Goal: Navigation & Orientation: Find specific page/section

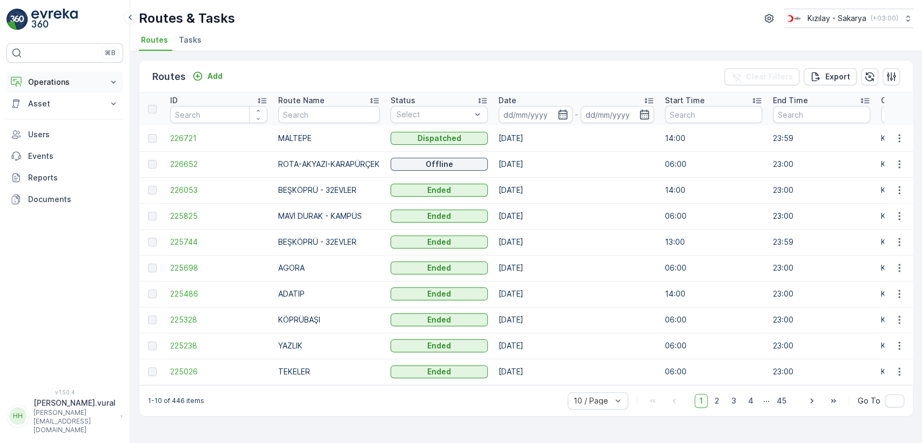
click at [98, 83] on p "Operations" at bounding box center [64, 82] width 73 height 11
click at [66, 148] on link "Cockpit" at bounding box center [73, 145] width 100 height 15
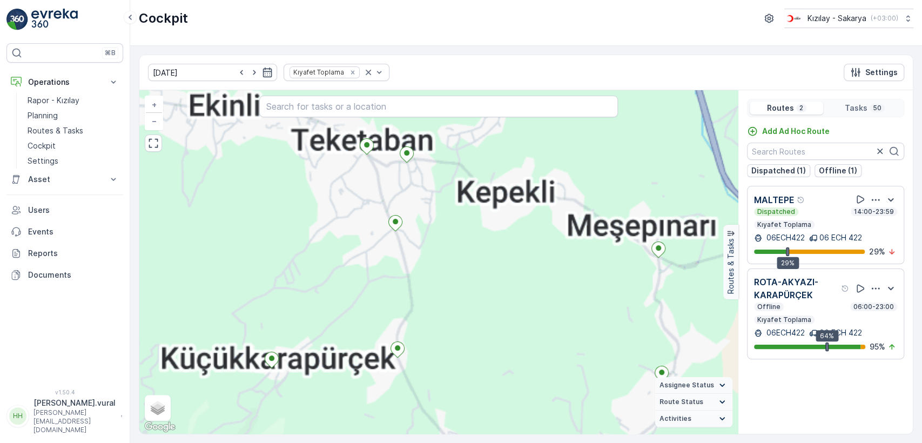
drag, startPoint x: 537, startPoint y: 382, endPoint x: 480, endPoint y: 306, distance: 96.0
click at [482, 308] on div "2 4 2 4 4 3 3 2 + − Satellite Roadmap Terrain Hybrid Leaflet Keyboard shortcuts…" at bounding box center [438, 262] width 598 height 344
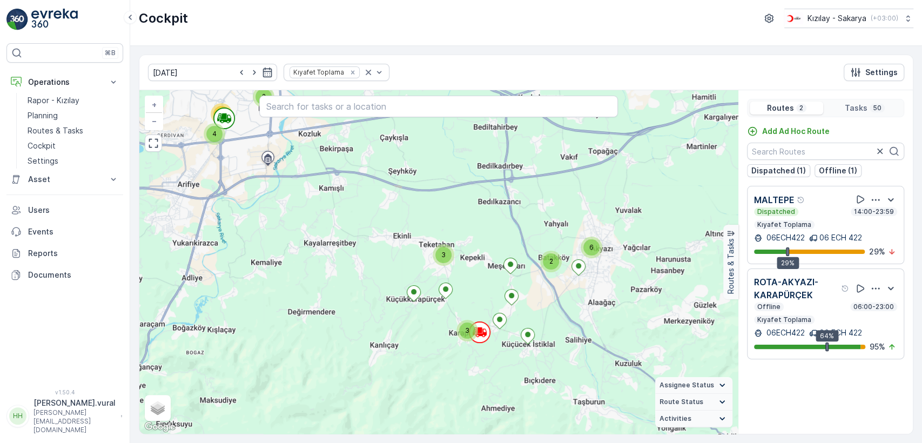
click at [33, 408] on p "[PERSON_NAME].vural" at bounding box center [74, 403] width 82 height 11
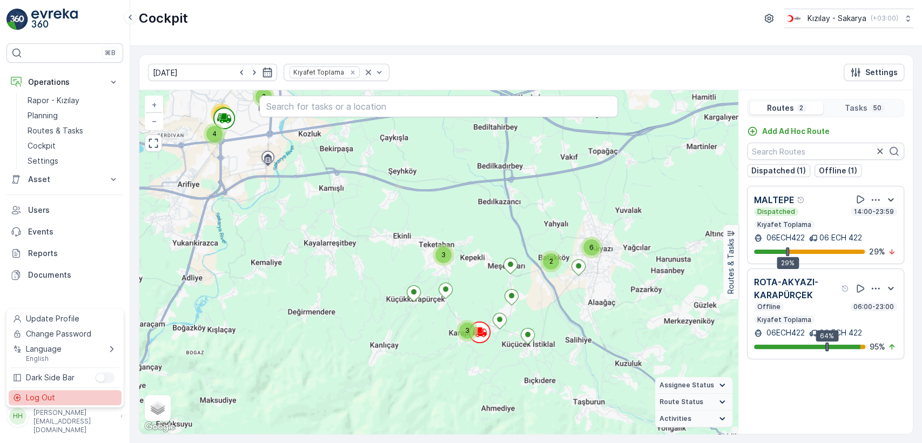
click at [55, 398] on div "Log Out" at bounding box center [65, 397] width 113 height 15
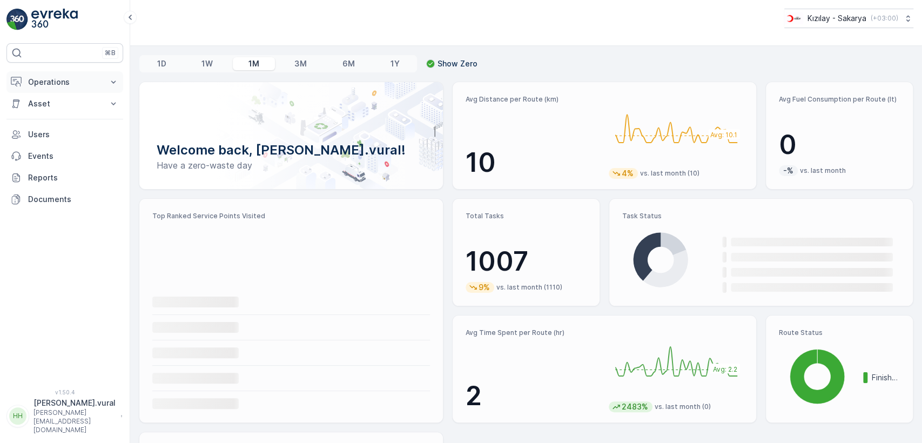
click at [60, 85] on p "Operations" at bounding box center [64, 82] width 73 height 11
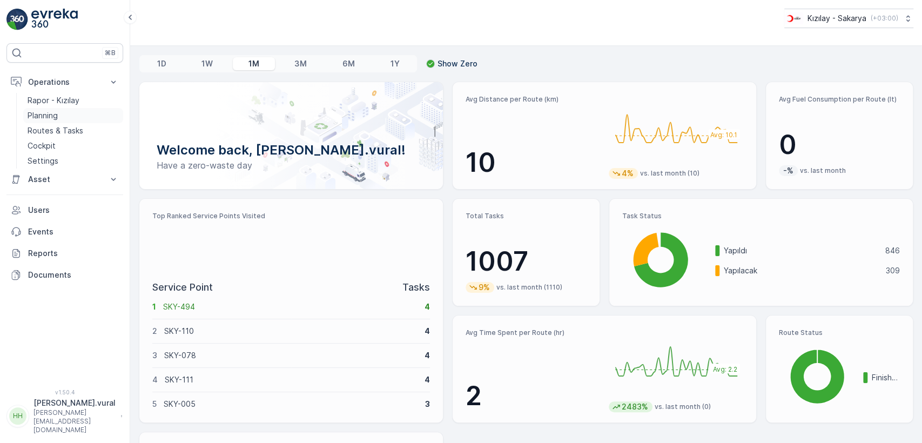
click at [69, 120] on link "Planning" at bounding box center [73, 115] width 100 height 15
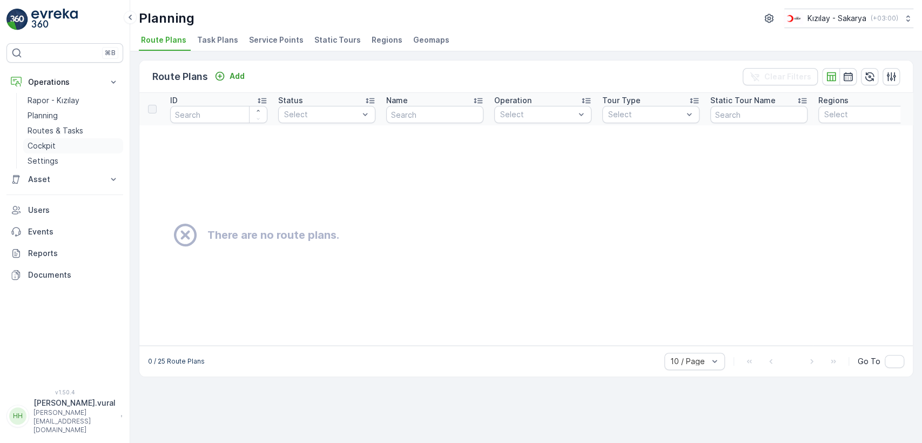
click at [78, 139] on link "Cockpit" at bounding box center [73, 145] width 100 height 15
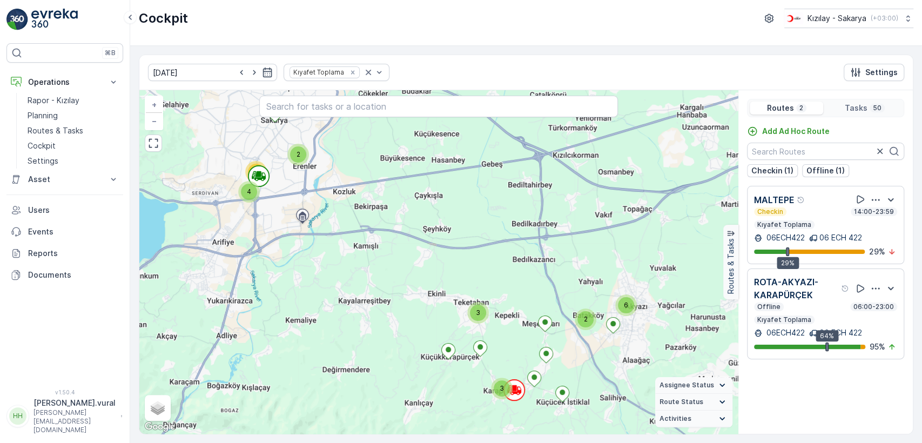
click at [94, 426] on p "[PERSON_NAME][EMAIL_ADDRESS][DOMAIN_NAME]" at bounding box center [74, 421] width 82 height 26
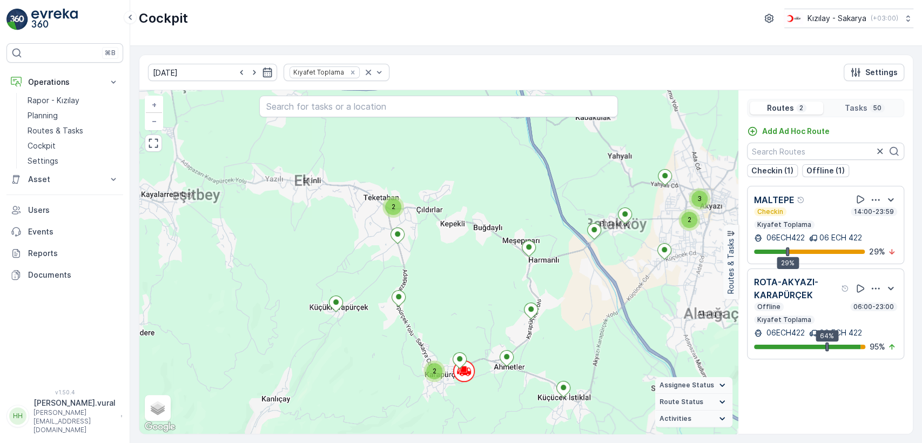
drag, startPoint x: 557, startPoint y: 338, endPoint x: 553, endPoint y: 320, distance: 18.5
click at [555, 325] on div "2 4 8 9 4 2 2 2 3 + − Satellite Roadmap Terrain Hybrid Leaflet Keyboard shortcu…" at bounding box center [438, 262] width 598 height 344
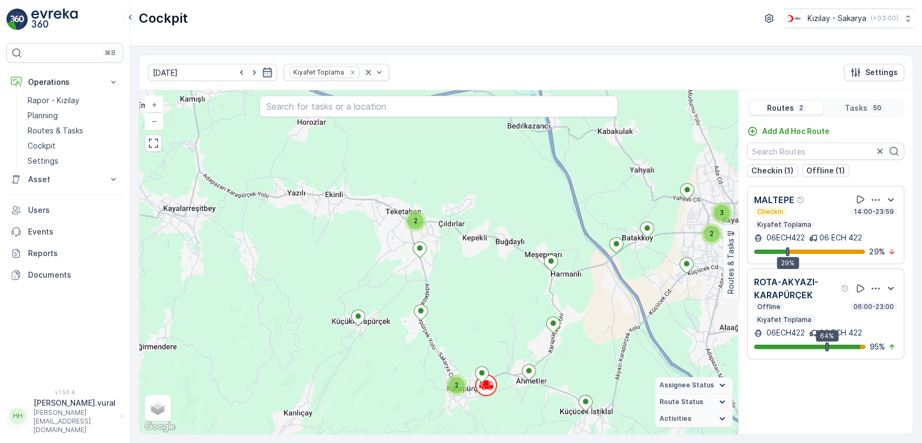
drag, startPoint x: 327, startPoint y: 240, endPoint x: 363, endPoint y: 285, distance: 58.0
click at [363, 285] on div "2 4 8 9 4 2 2 2 3 + − Satellite Roadmap Terrain Hybrid Leaflet Keyboard shortcu…" at bounding box center [438, 262] width 598 height 344
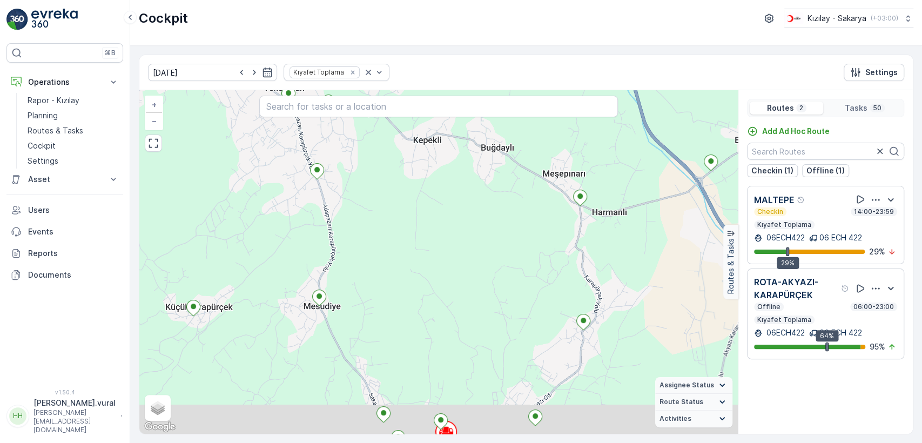
drag, startPoint x: 473, startPoint y: 312, endPoint x: 445, endPoint y: 249, distance: 68.7
click at [445, 252] on div "2 4 2 4 4 3 3 2 + − Satellite Roadmap Terrain Hybrid Leaflet Keyboard shortcuts…" at bounding box center [438, 262] width 598 height 344
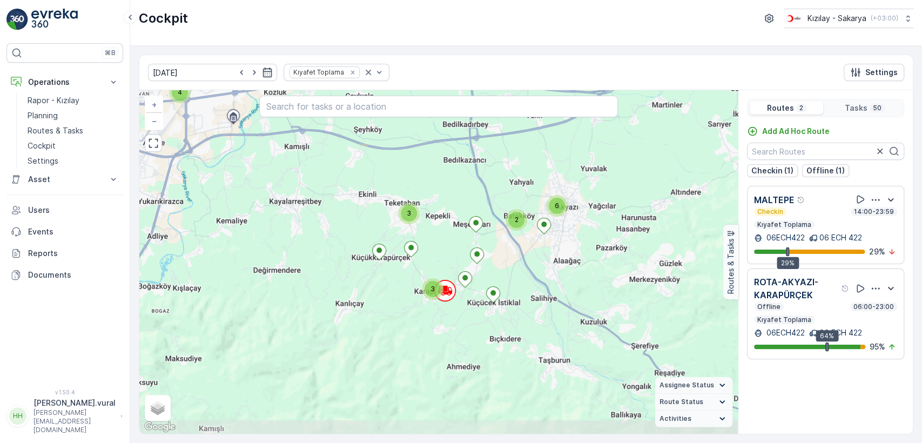
drag, startPoint x: 281, startPoint y: 193, endPoint x: 458, endPoint y: 344, distance: 232.9
click at [457, 344] on div "2 4 22 3 3 2 6 21939396 + − Satellite Roadmap Terrain Hybrid Leaflet Keyboard s…" at bounding box center [438, 262] width 598 height 344
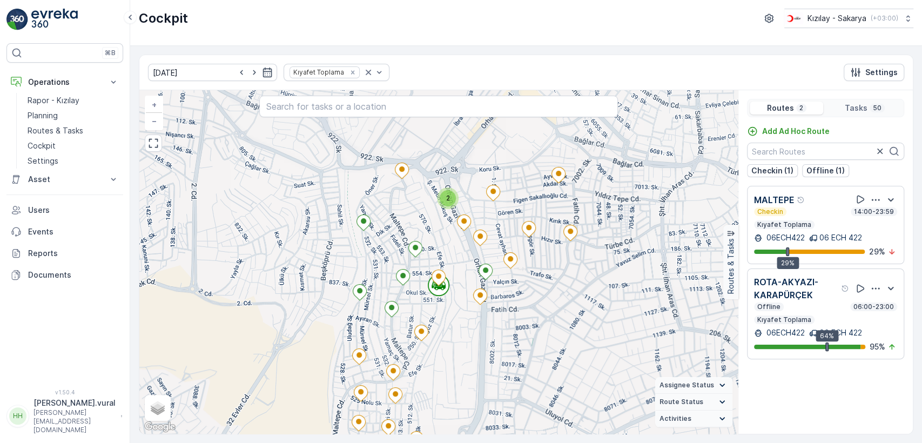
drag, startPoint x: 583, startPoint y: 319, endPoint x: 531, endPoint y: 319, distance: 51.3
click at [533, 320] on div "2 2 2 + − Satellite Roadmap Terrain Hybrid Leaflet Keyboard shortcuts Map Data …" at bounding box center [438, 262] width 598 height 344
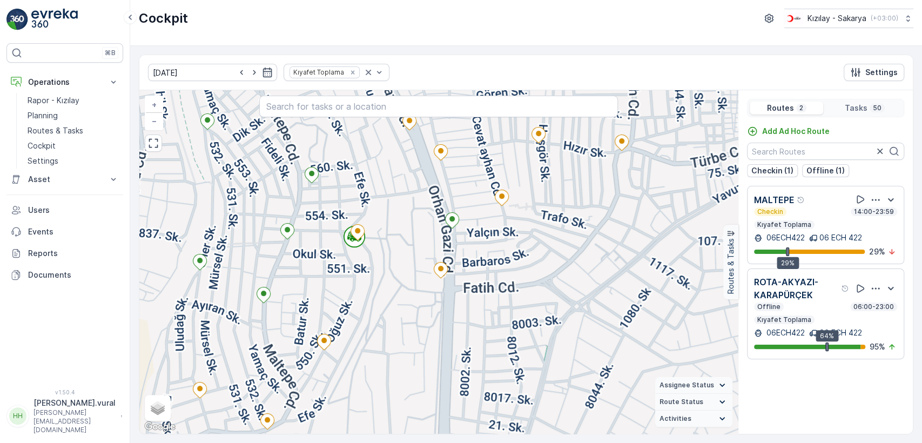
drag, startPoint x: 410, startPoint y: 346, endPoint x: 487, endPoint y: 318, distance: 82.4
click at [487, 318] on div "2 2 2 + − Satellite Roadmap Terrain Hybrid Leaflet Keyboard shortcuts Map Data …" at bounding box center [438, 262] width 598 height 344
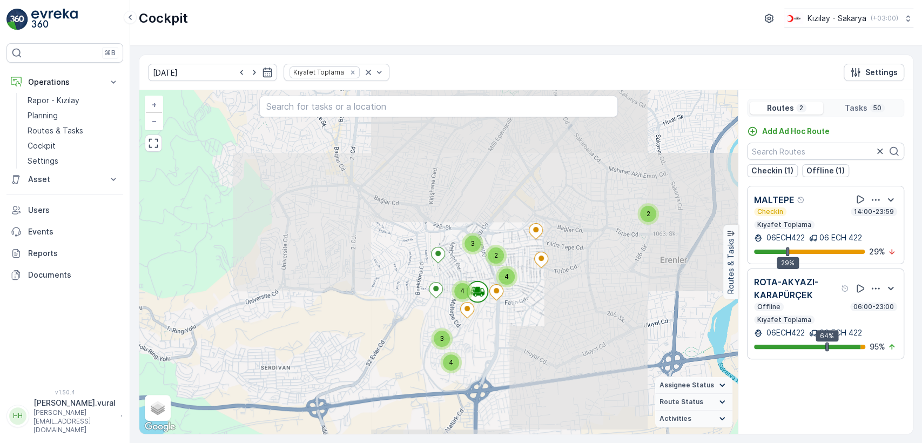
drag, startPoint x: 520, startPoint y: 316, endPoint x: 524, endPoint y: 304, distance: 12.6
click at [523, 306] on div "2 4 2 4 4 3 3 2 + − Satellite Roadmap Terrain Hybrid Leaflet Keyboard shortcuts…" at bounding box center [438, 262] width 598 height 344
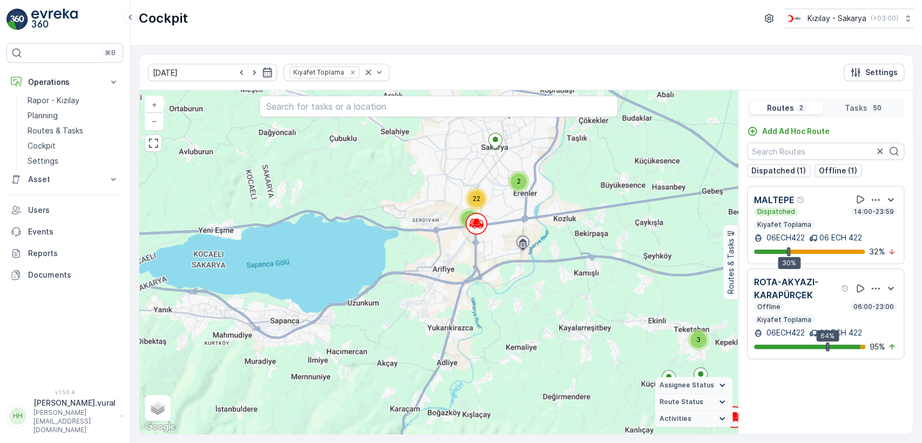
drag, startPoint x: 536, startPoint y: 157, endPoint x: 516, endPoint y: 188, distance: 36.7
click at [518, 188] on div "2 4 22 3 3 2 6 + − Satellite Roadmap Terrain Hybrid Leaflet Keyboard shortcuts …" at bounding box center [438, 262] width 598 height 344
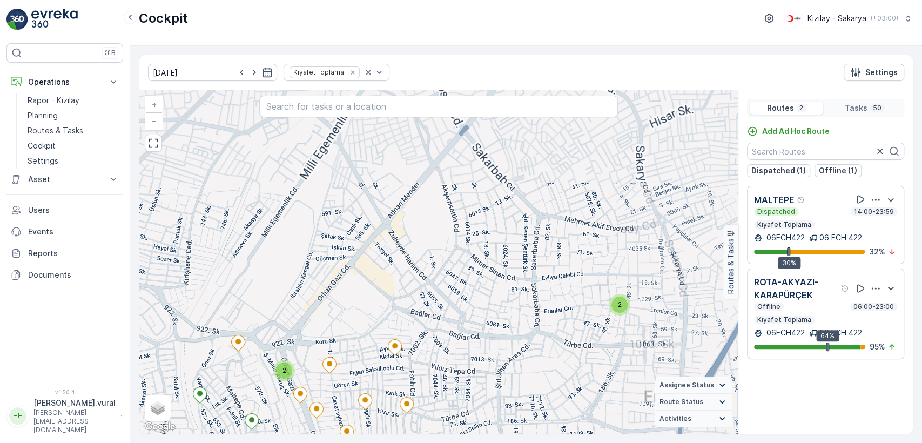
drag, startPoint x: 439, startPoint y: 170, endPoint x: 449, endPoint y: 248, distance: 79.0
click at [449, 248] on div "4 3 3 4 3 3 2 2 2 + − Satellite Roadmap Terrain Hybrid Leaflet Keyboard shortcu…" at bounding box center [438, 262] width 598 height 344
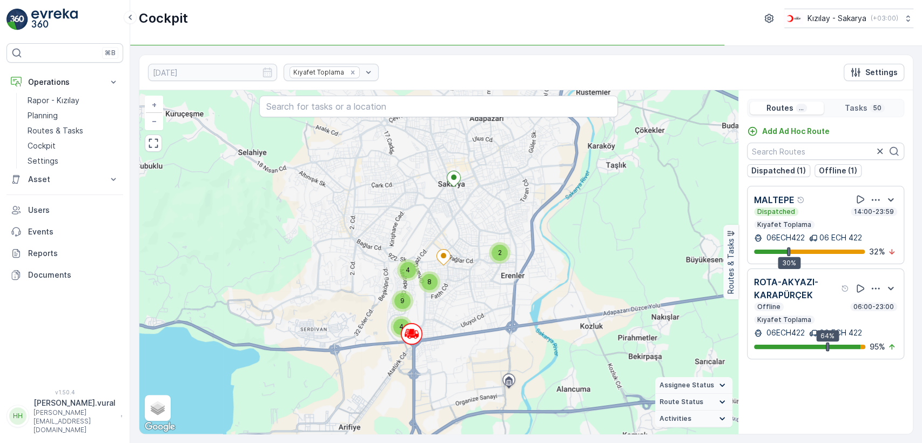
drag, startPoint x: 455, startPoint y: 302, endPoint x: 443, endPoint y: 275, distance: 29.0
click at [467, 248] on div "2 2 2 2 4 8 9 4 2 2 2 3 + − Satellite Roadmap Terrain Hybrid Leaflet Keyboard s…" at bounding box center [438, 262] width 598 height 344
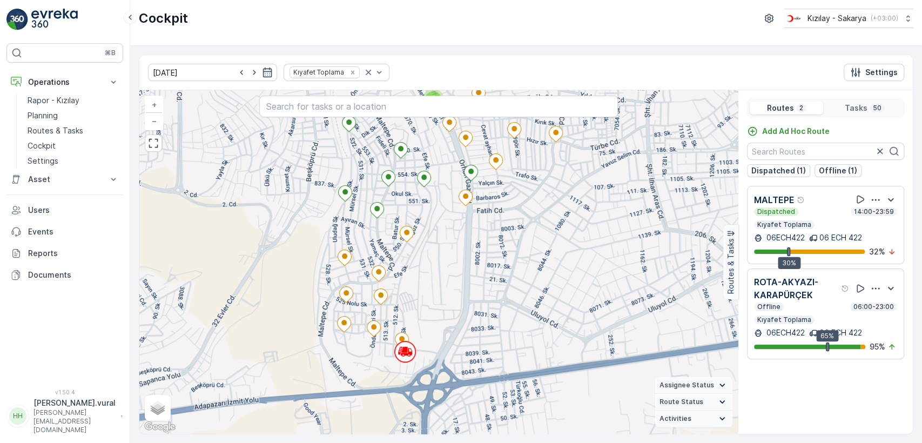
drag, startPoint x: 418, startPoint y: 325, endPoint x: 454, endPoint y: 282, distance: 56.4
click at [454, 282] on div "2 2 2 + − Satellite Roadmap Terrain Hybrid Leaflet Keyboard shortcuts Map Data …" at bounding box center [438, 262] width 598 height 344
